Goal: Transaction & Acquisition: Purchase product/service

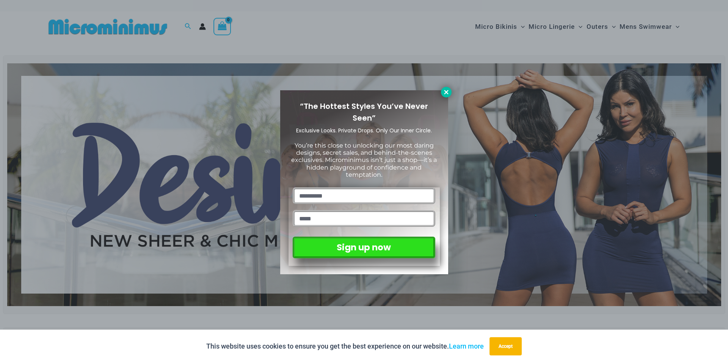
click at [443, 94] on icon at bounding box center [446, 92] width 7 height 7
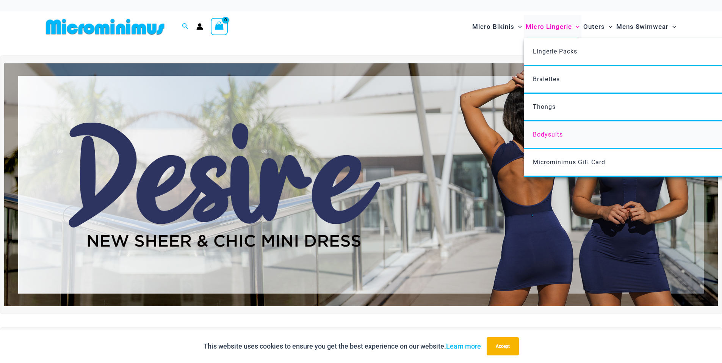
click at [552, 132] on span "Bodysuits" at bounding box center [548, 134] width 30 height 7
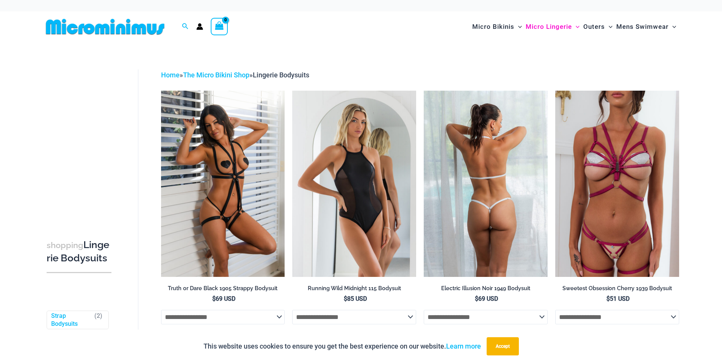
click at [441, 123] on img at bounding box center [486, 184] width 124 height 186
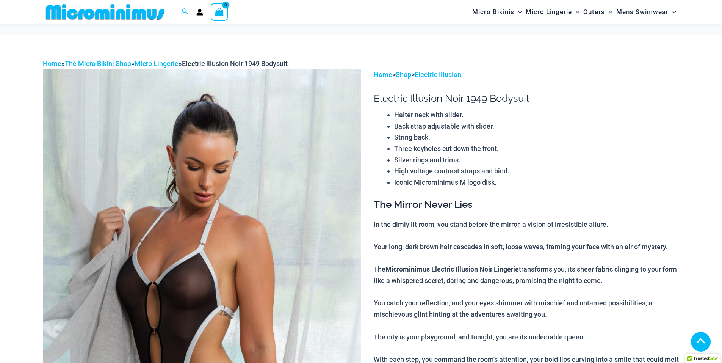
scroll to position [832, 0]
